Goal: Information Seeking & Learning: Find specific fact

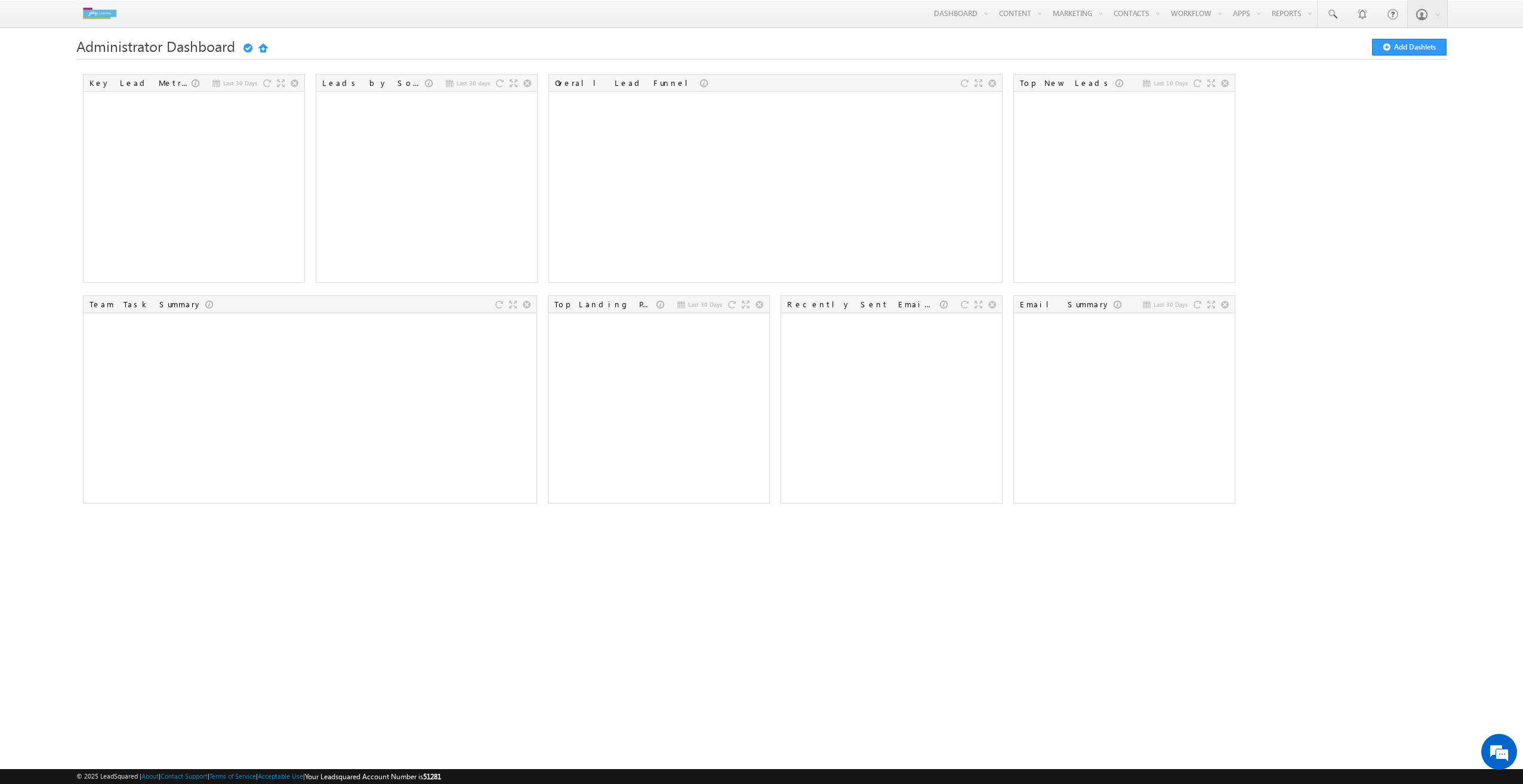
click at [1523, 25] on html "Menu Abhishek abhis hek.v yas@g odrej capit al.co m j Capit" at bounding box center [761, 272] width 1523 height 544
click at [1336, 11] on span at bounding box center [1332, 14] width 12 height 12
type input "9998887770"
click at [1403, 44] on input "9998887770" at bounding box center [1431, 46] width 162 height 14
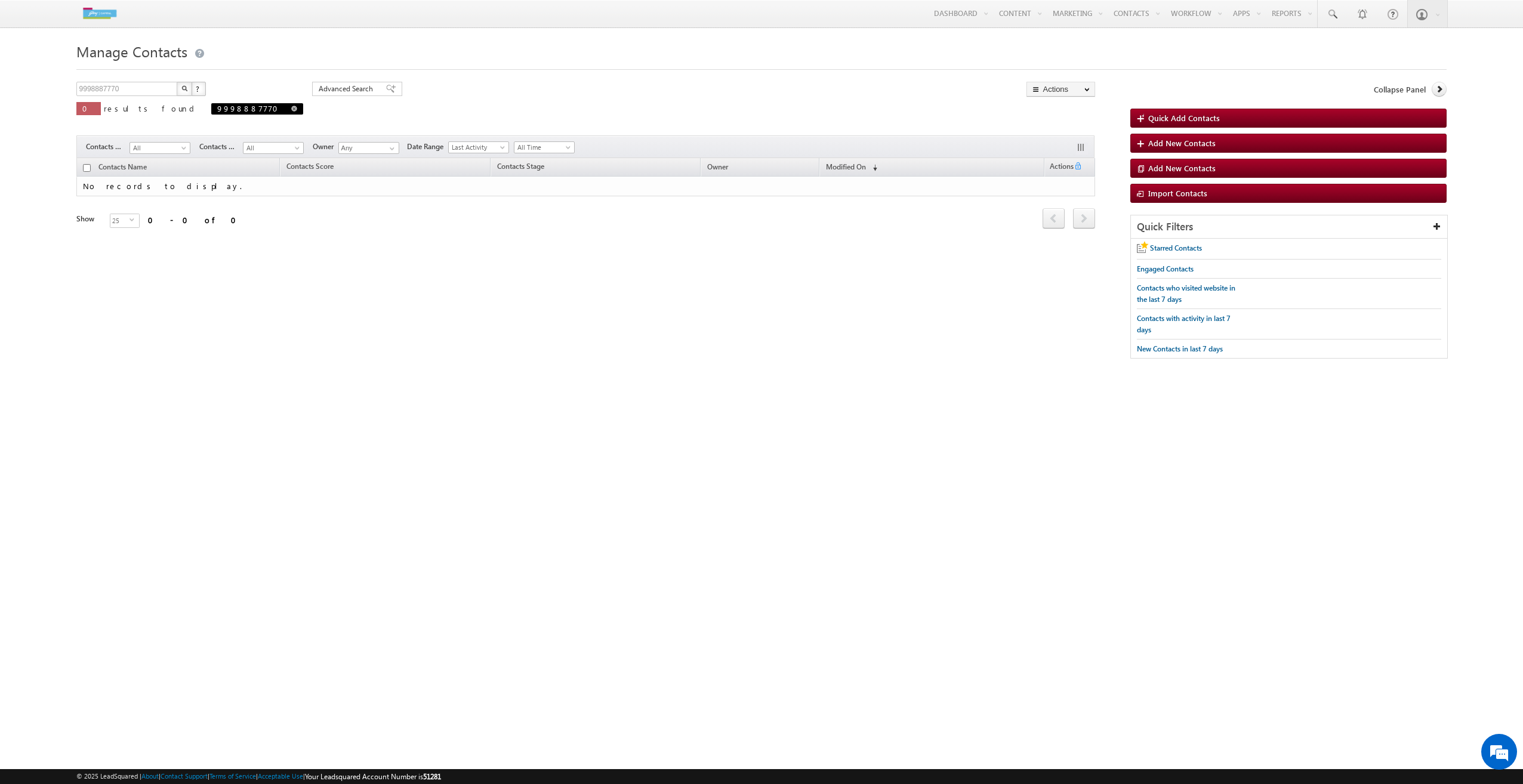
click at [217, 109] on span "9998887770" at bounding box center [250, 107] width 68 height 10
click at [291, 108] on span at bounding box center [294, 108] width 6 height 6
type input "Search Contacts"
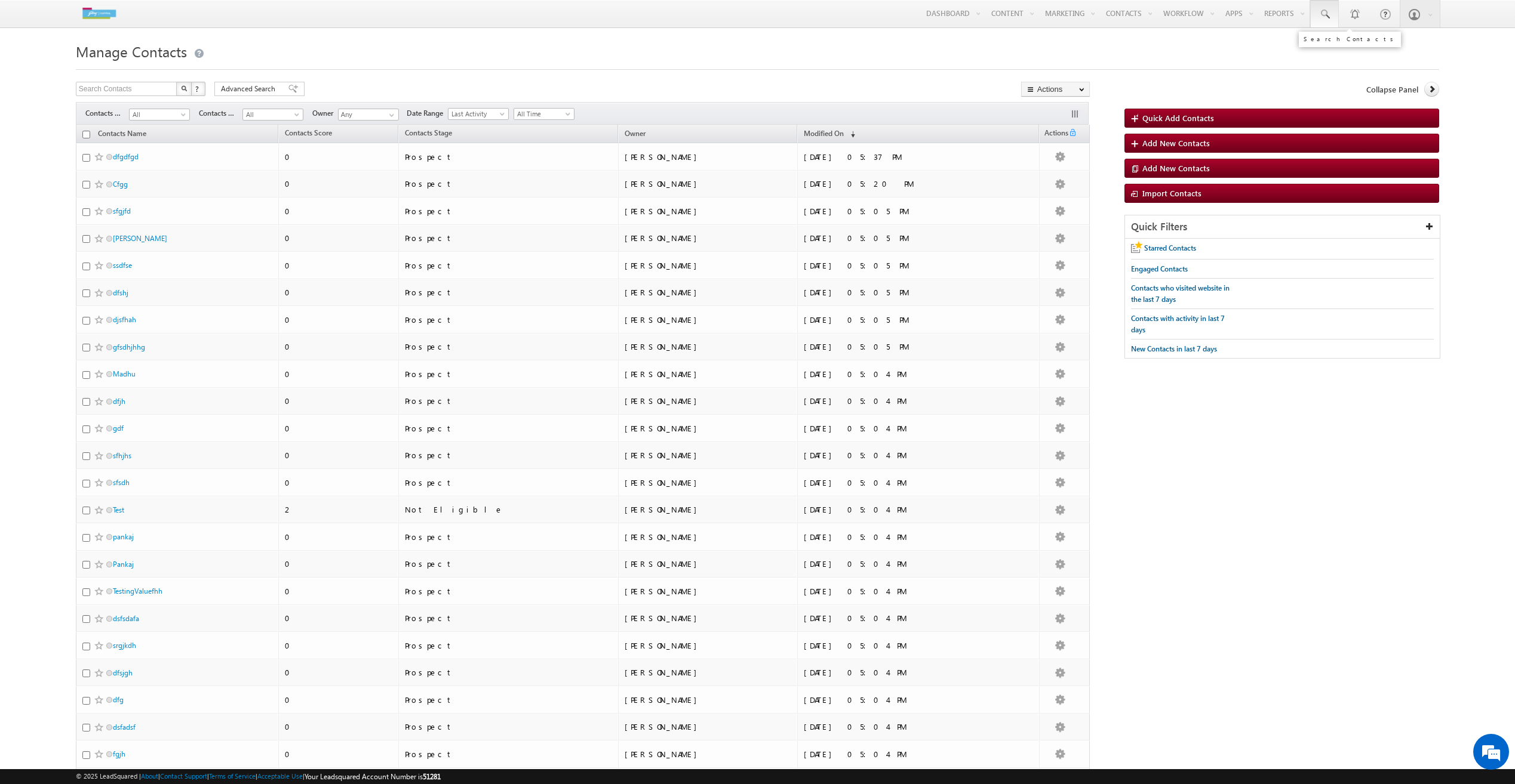
click at [1326, 12] on span at bounding box center [1324, 14] width 12 height 12
type input "9998887770"
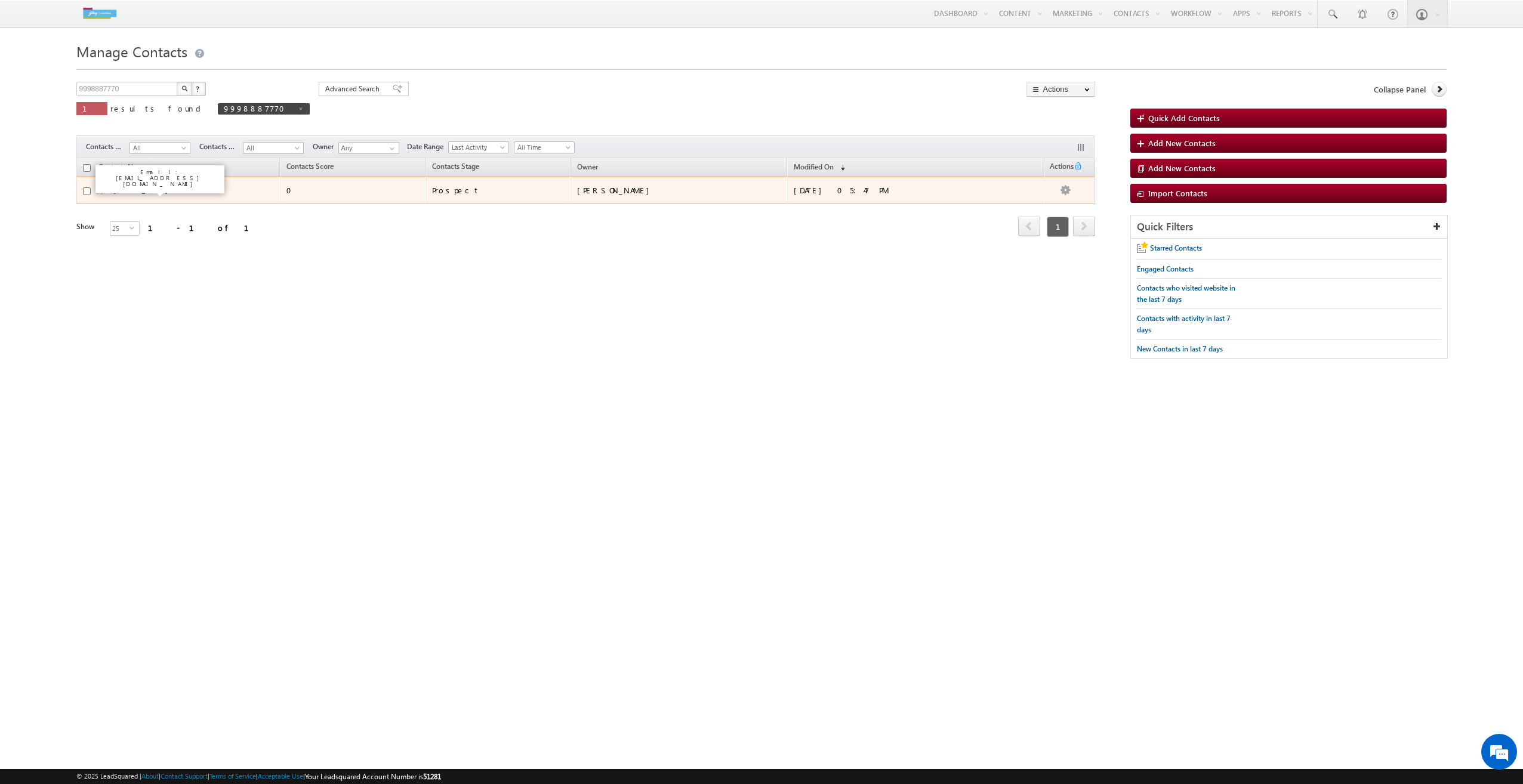
click at [127, 193] on link "[PERSON_NAME]" at bounding box center [140, 190] width 55 height 9
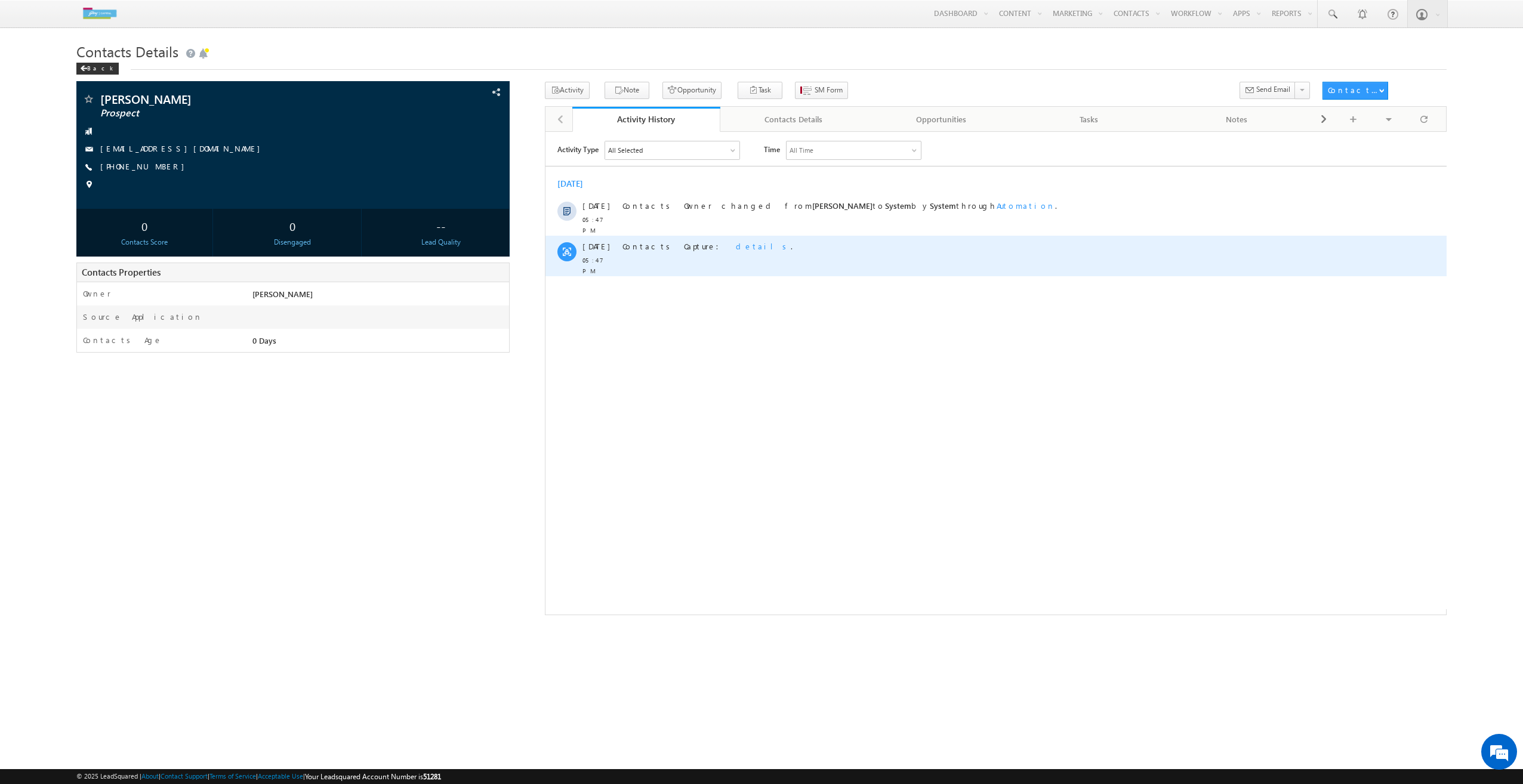
click at [735, 244] on span "details" at bounding box center [762, 246] width 55 height 10
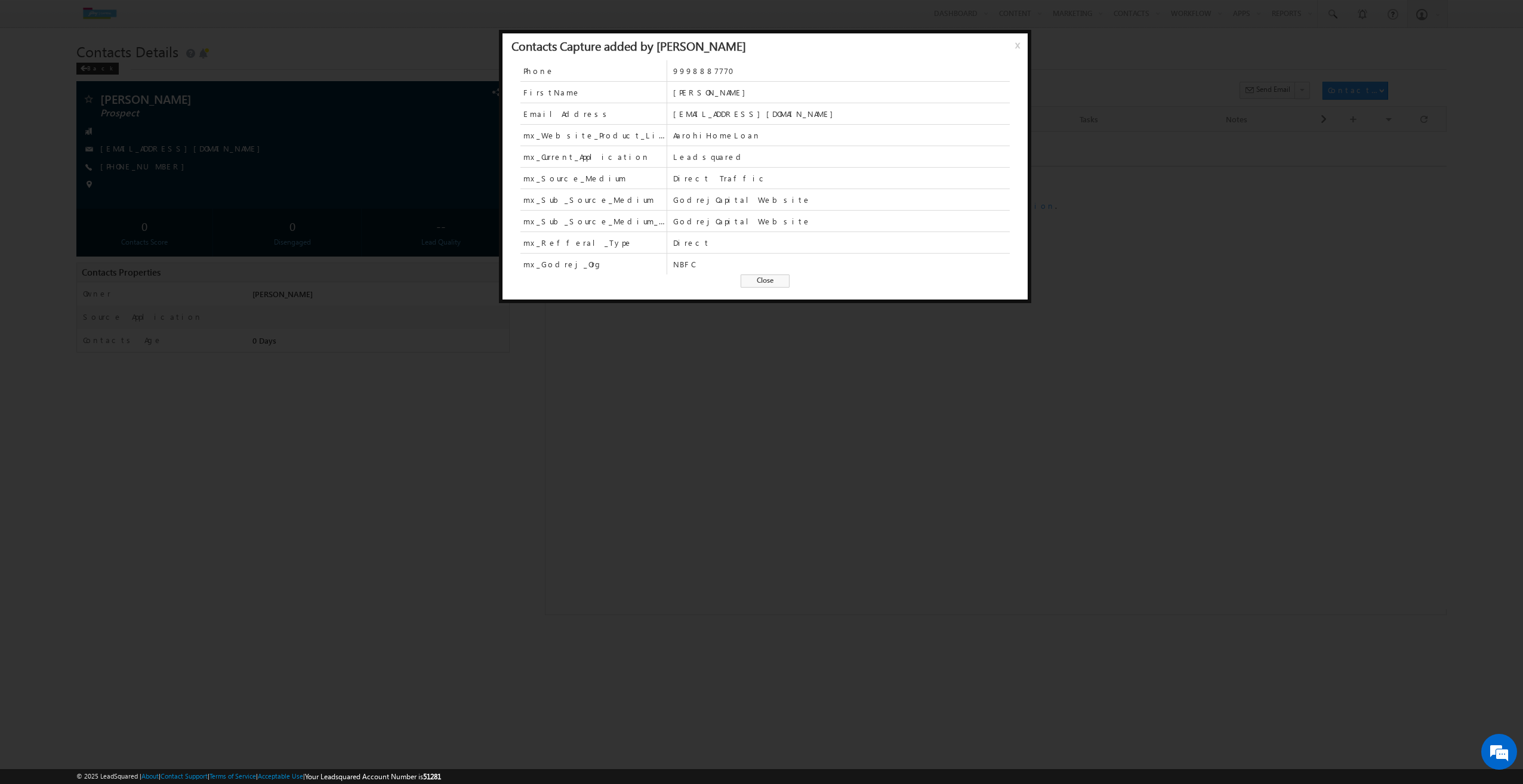
click at [784, 277] on span "Close" at bounding box center [765, 281] width 49 height 13
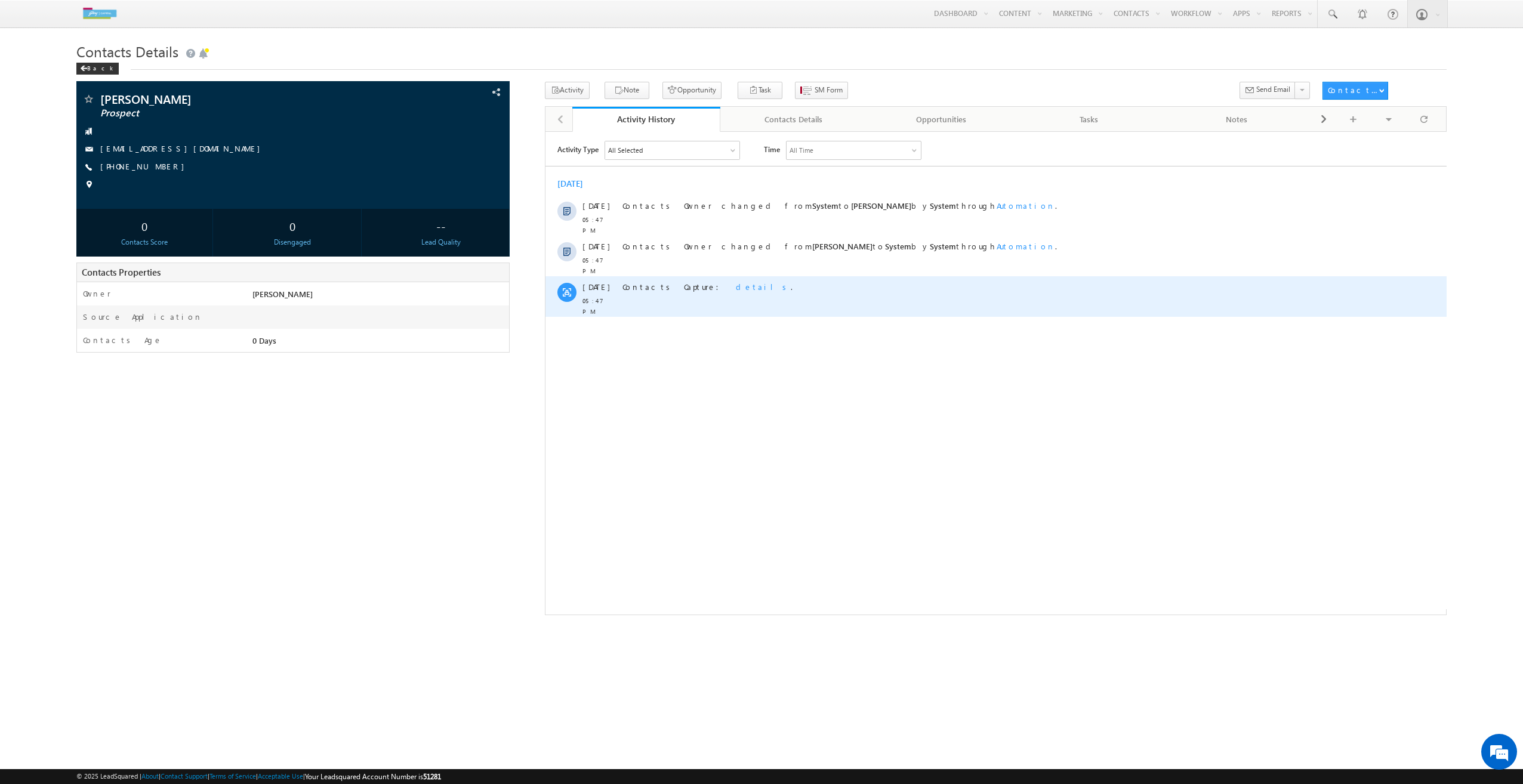
click at [735, 281] on span "details" at bounding box center [762, 285] width 55 height 10
